Goal: Complete application form

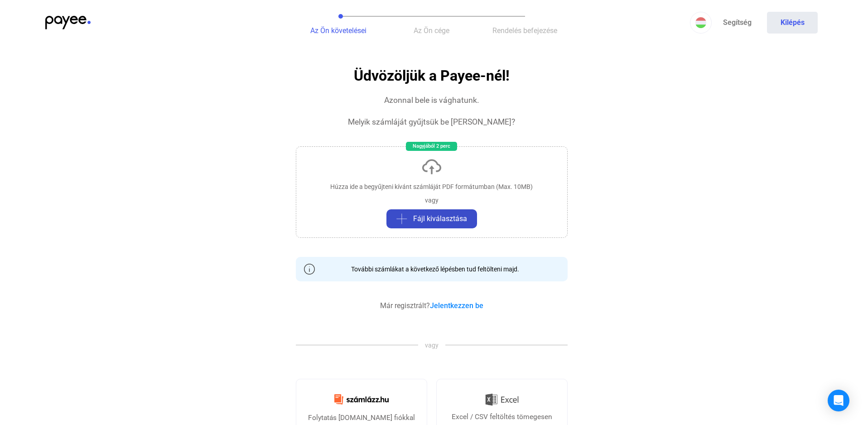
click at [444, 219] on span "Fájl kiválasztása" at bounding box center [440, 218] width 54 height 11
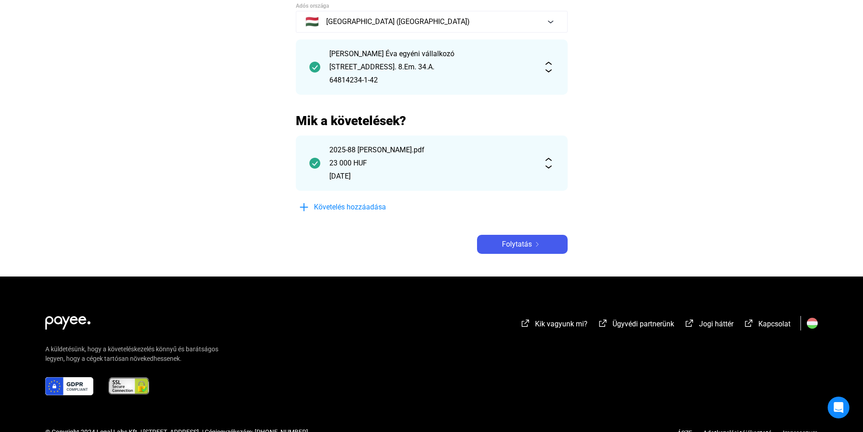
scroll to position [91, 0]
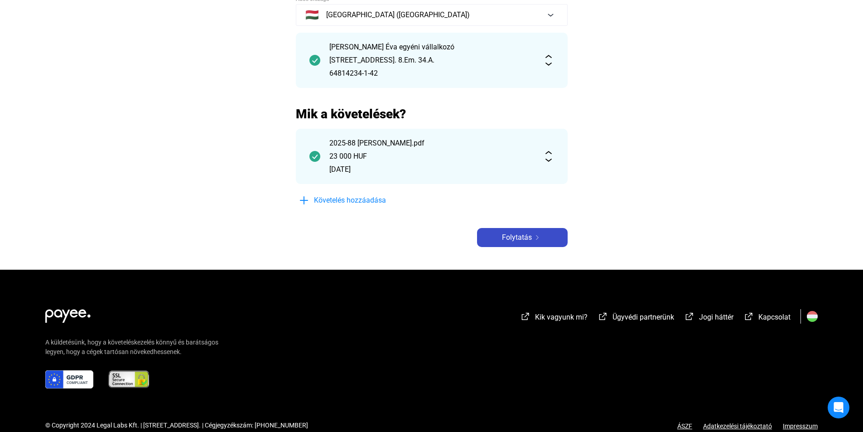
click at [502, 241] on span "Folytatás" at bounding box center [517, 237] width 30 height 11
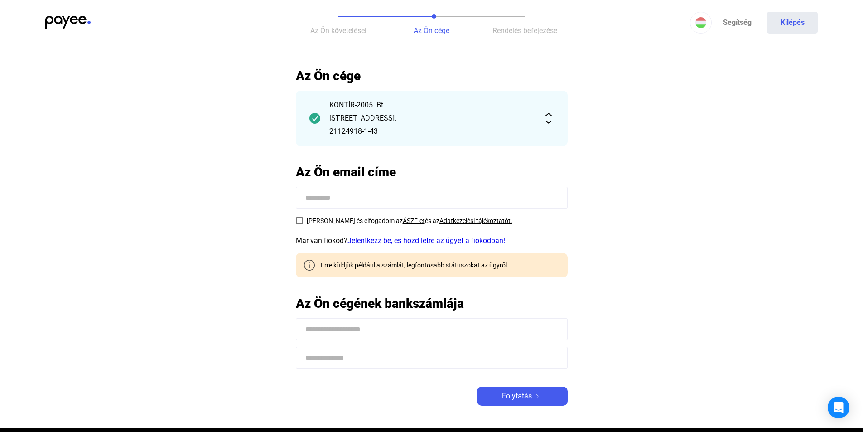
click at [366, 202] on input at bounding box center [432, 198] width 272 height 22
type input "**********"
click at [403, 222] on link "ÁSZF-et" at bounding box center [414, 220] width 22 height 7
